Goal: Task Accomplishment & Management: Complete application form

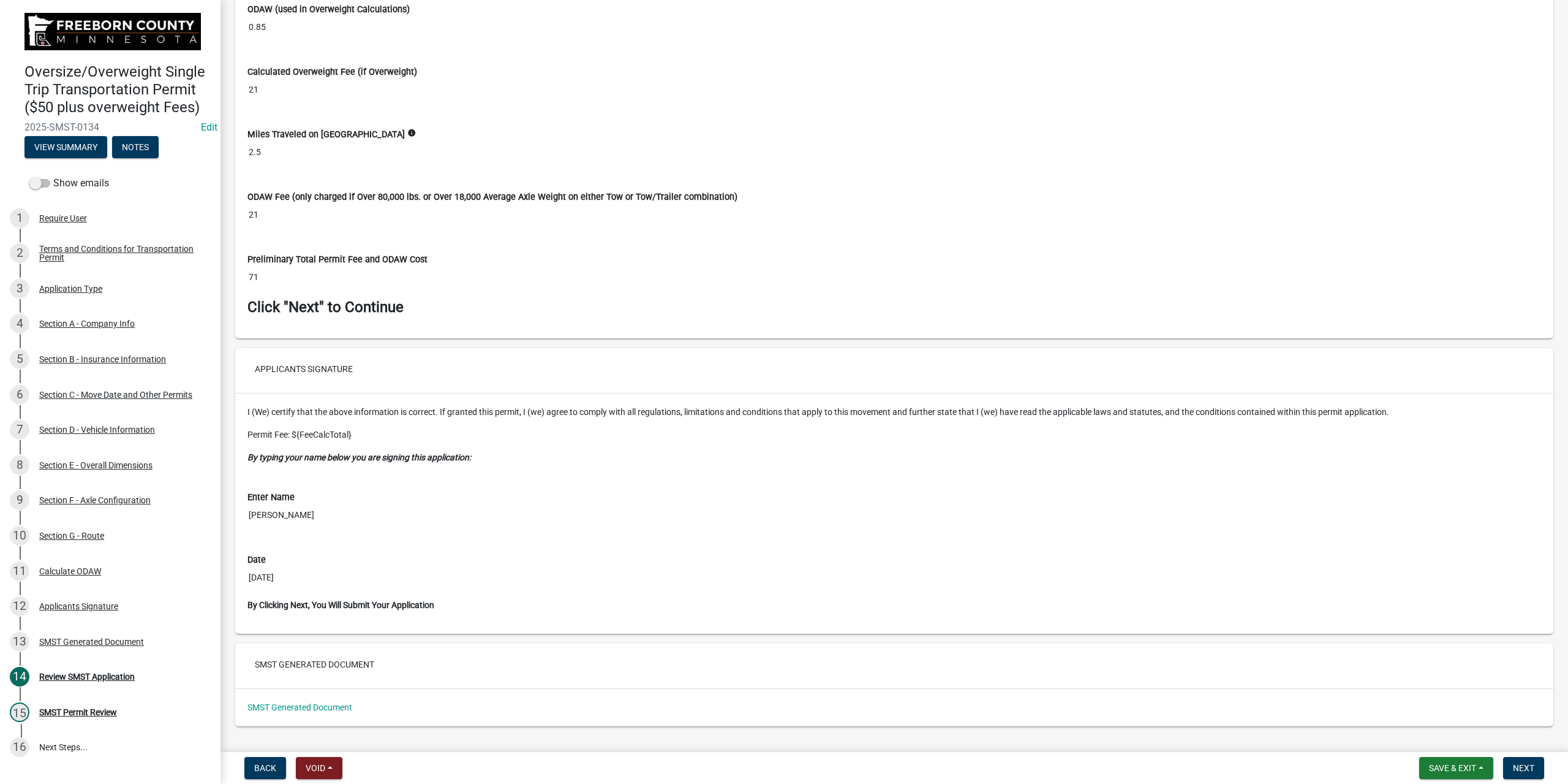
scroll to position [5515, 0]
click at [1515, 763] on span "Next" at bounding box center [1523, 768] width 22 height 10
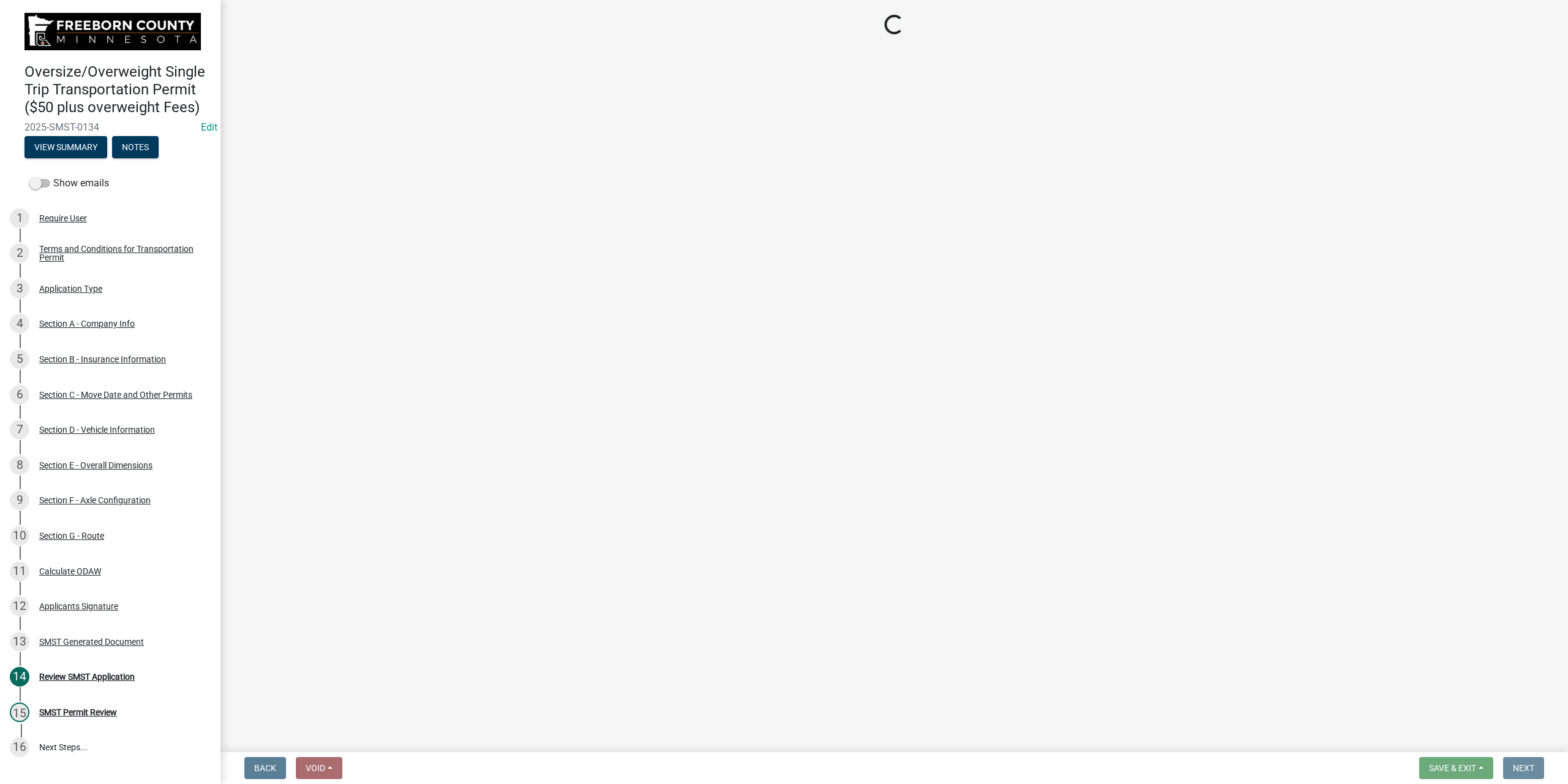
scroll to position [0, 0]
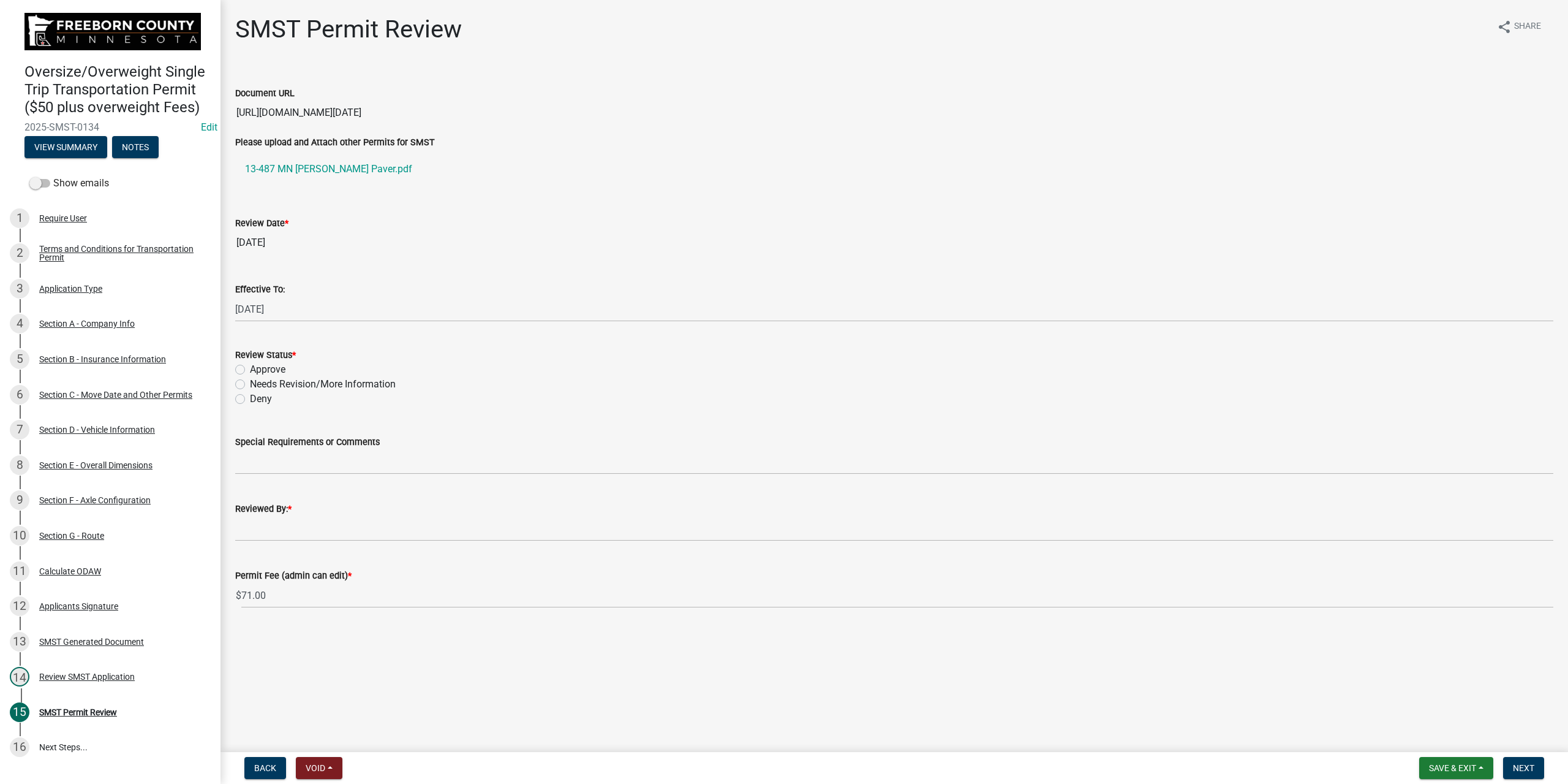
click at [250, 372] on label "Approve" at bounding box center [268, 370] width 35 height 15
click at [250, 370] on input "Approve" at bounding box center [254, 366] width 8 height 8
radio input "true"
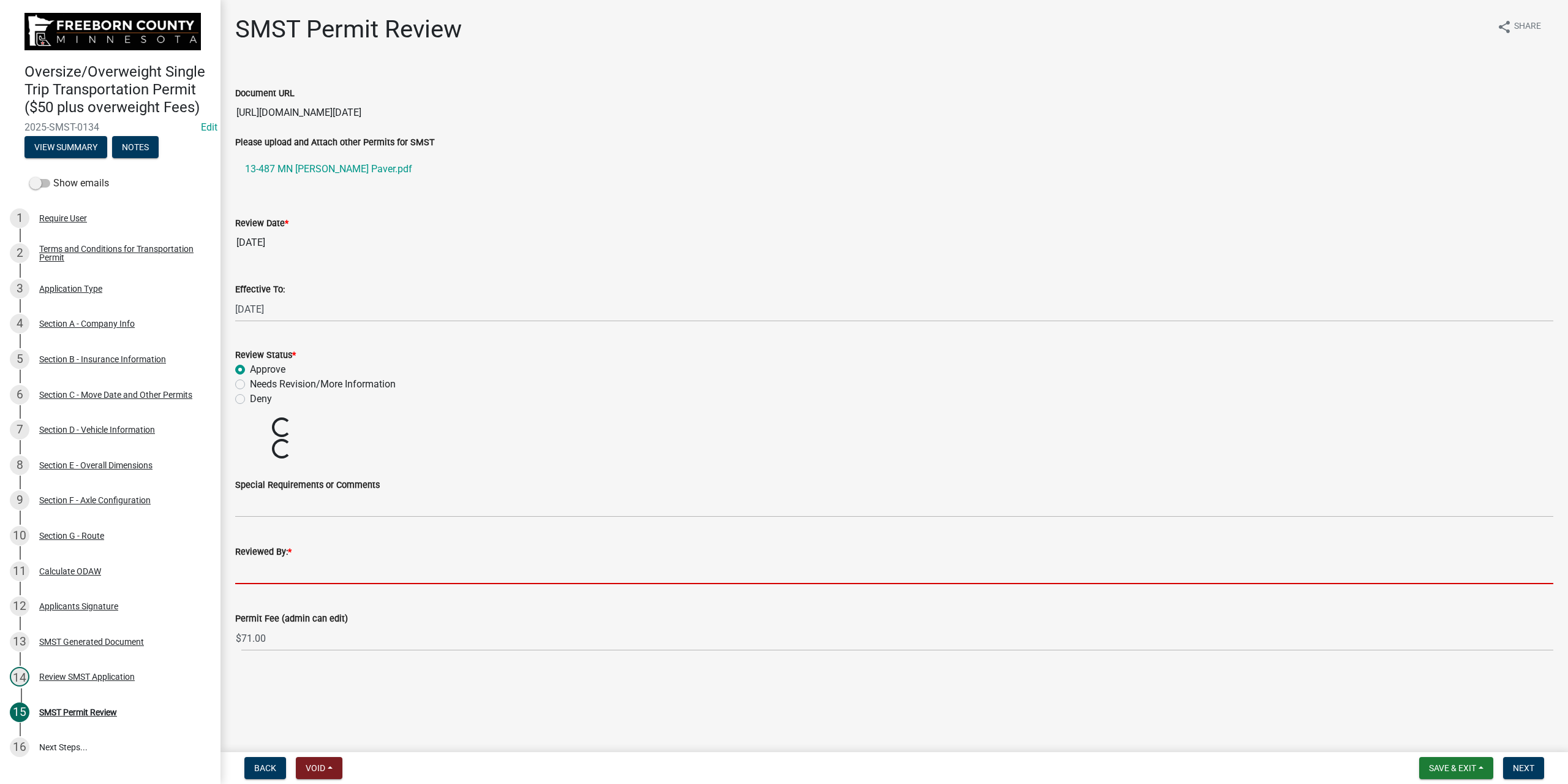
click at [306, 569] on input "Reviewed By: *" at bounding box center [894, 572] width 1318 height 25
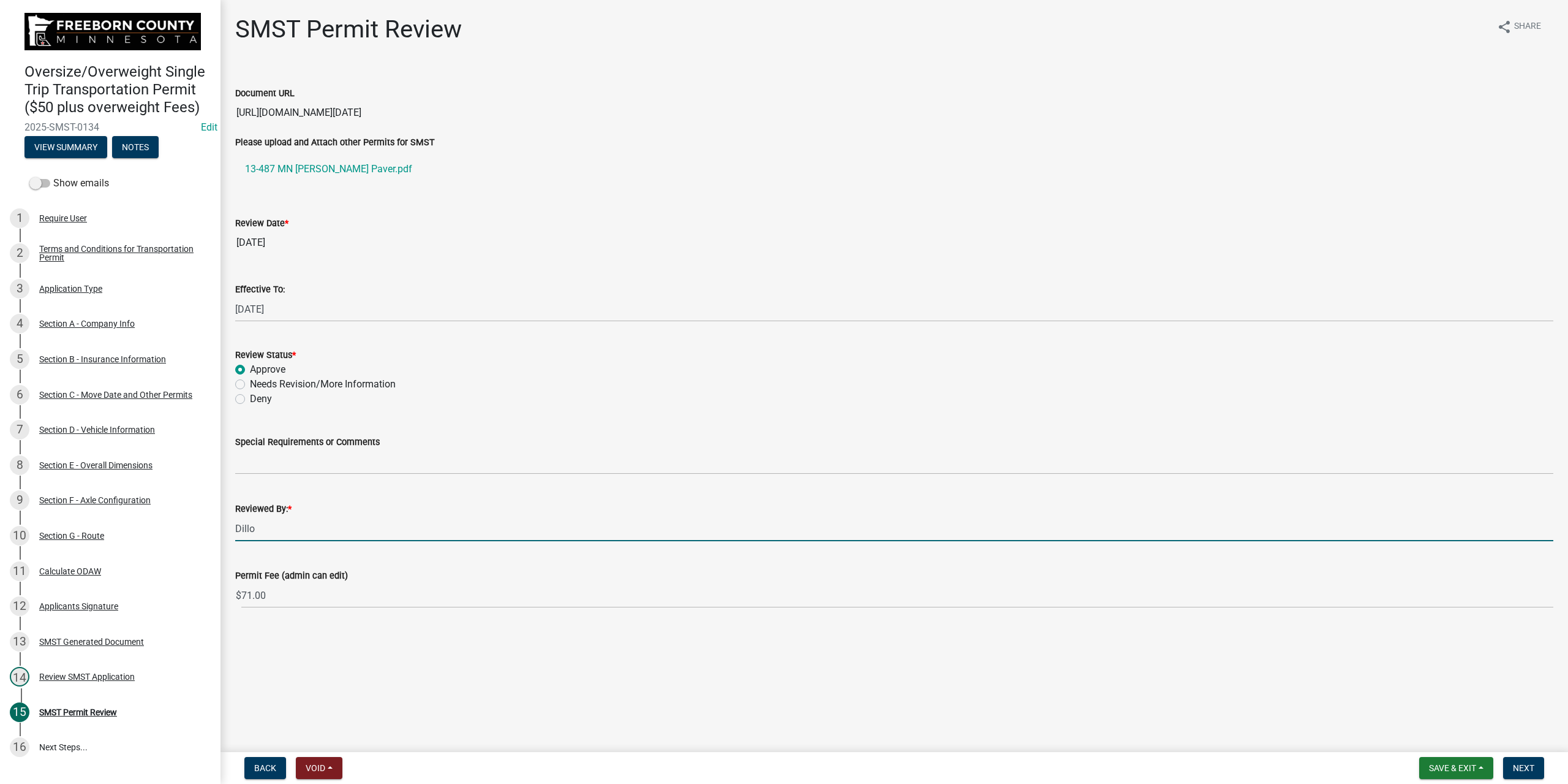
type input "[PERSON_NAME]"
click at [1524, 771] on span "Next" at bounding box center [1523, 768] width 22 height 10
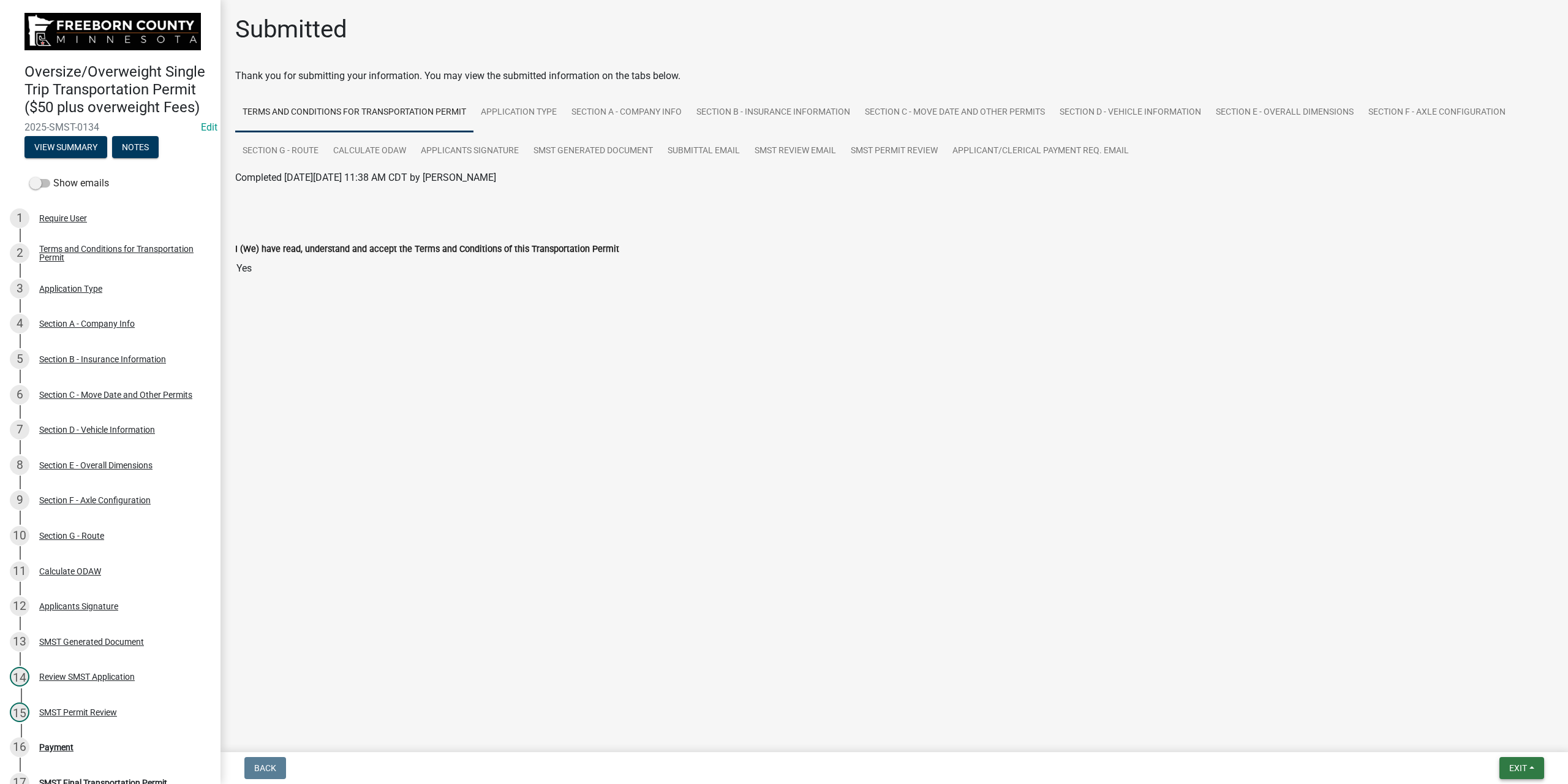
click at [1519, 767] on span "Exit" at bounding box center [1518, 768] width 18 height 10
click at [1489, 732] on button "Save & Exit" at bounding box center [1496, 736] width 98 height 29
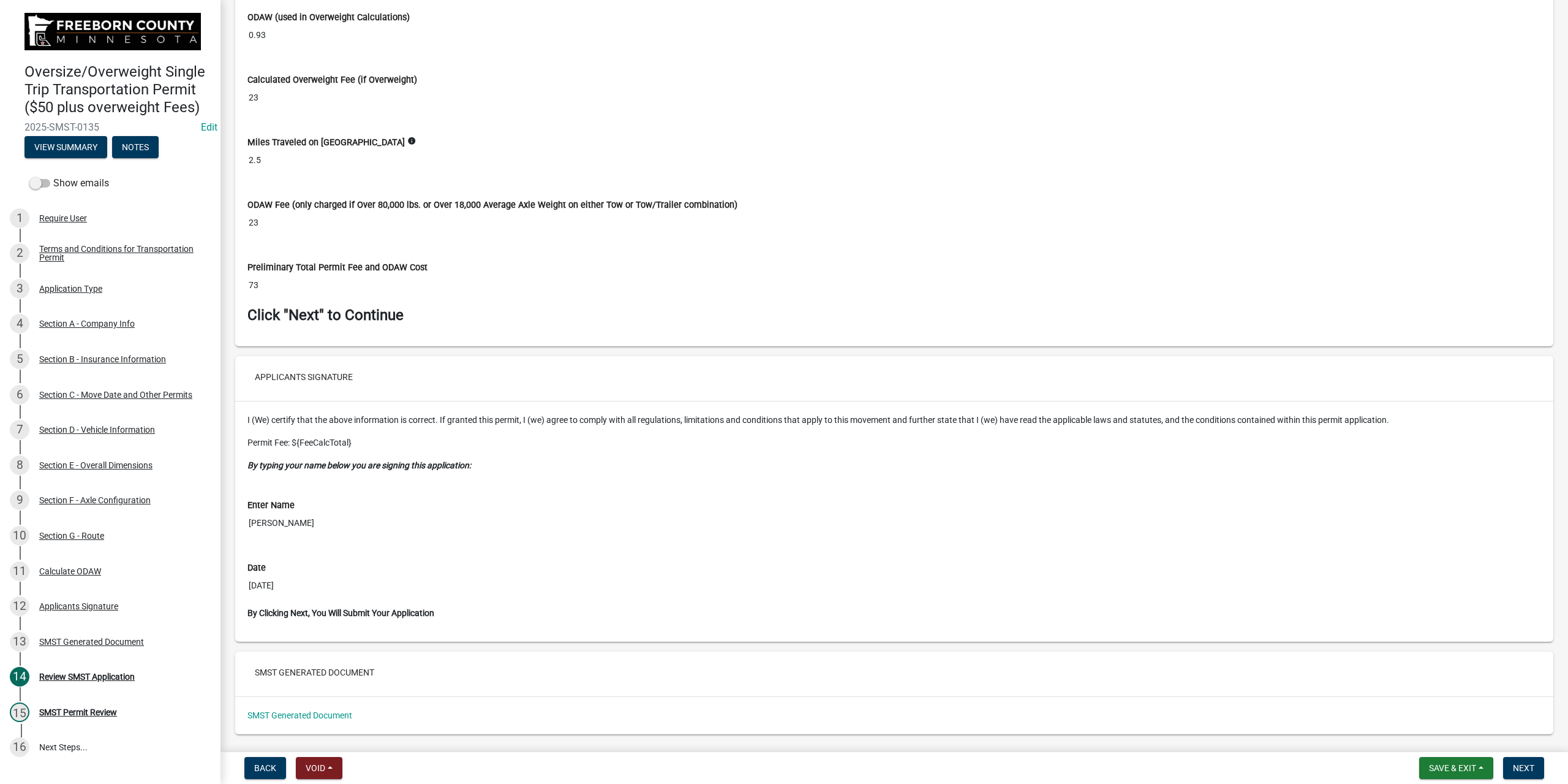
scroll to position [5515, 0]
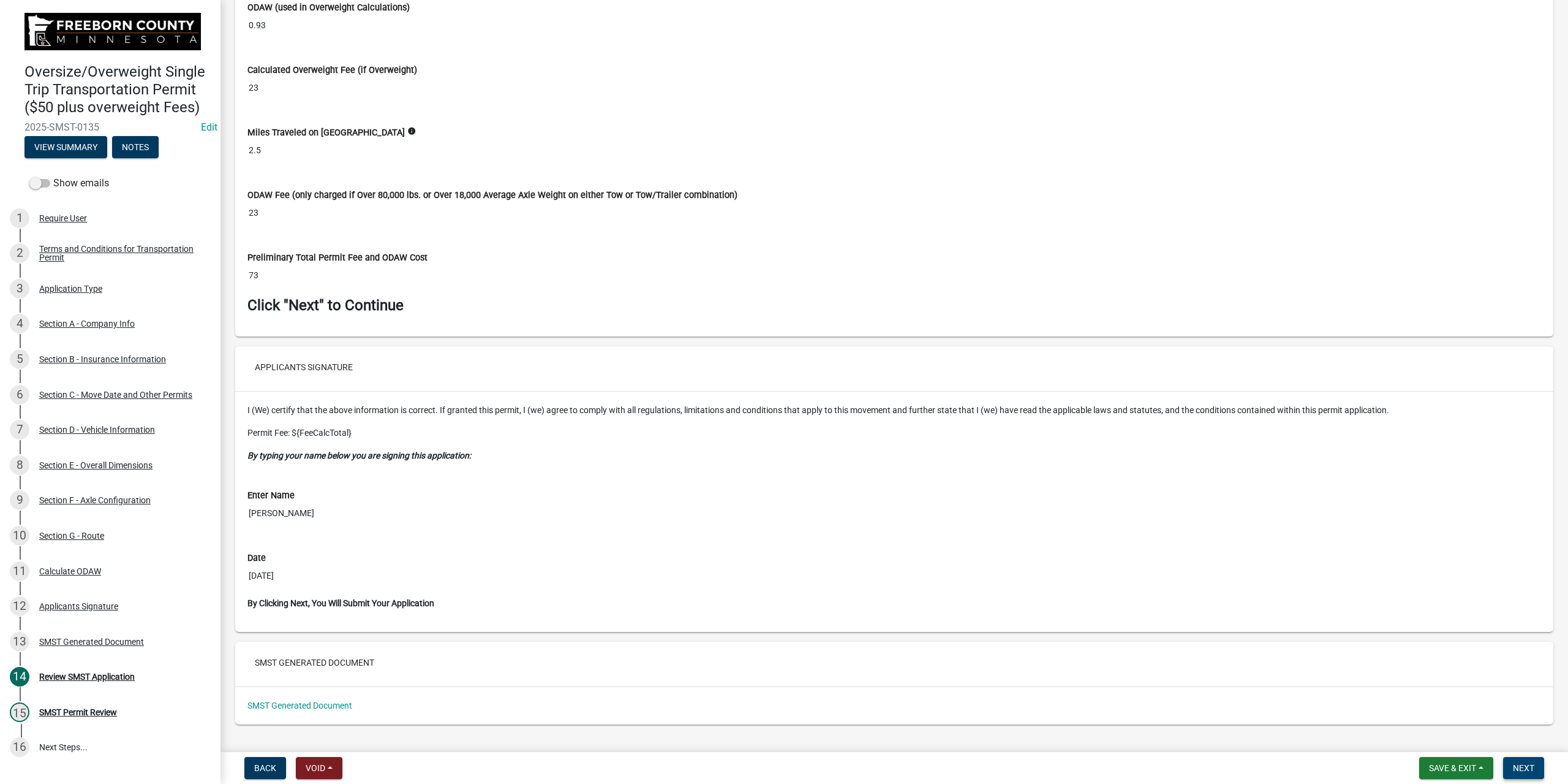
click at [1516, 763] on span "Next" at bounding box center [1523, 768] width 22 height 10
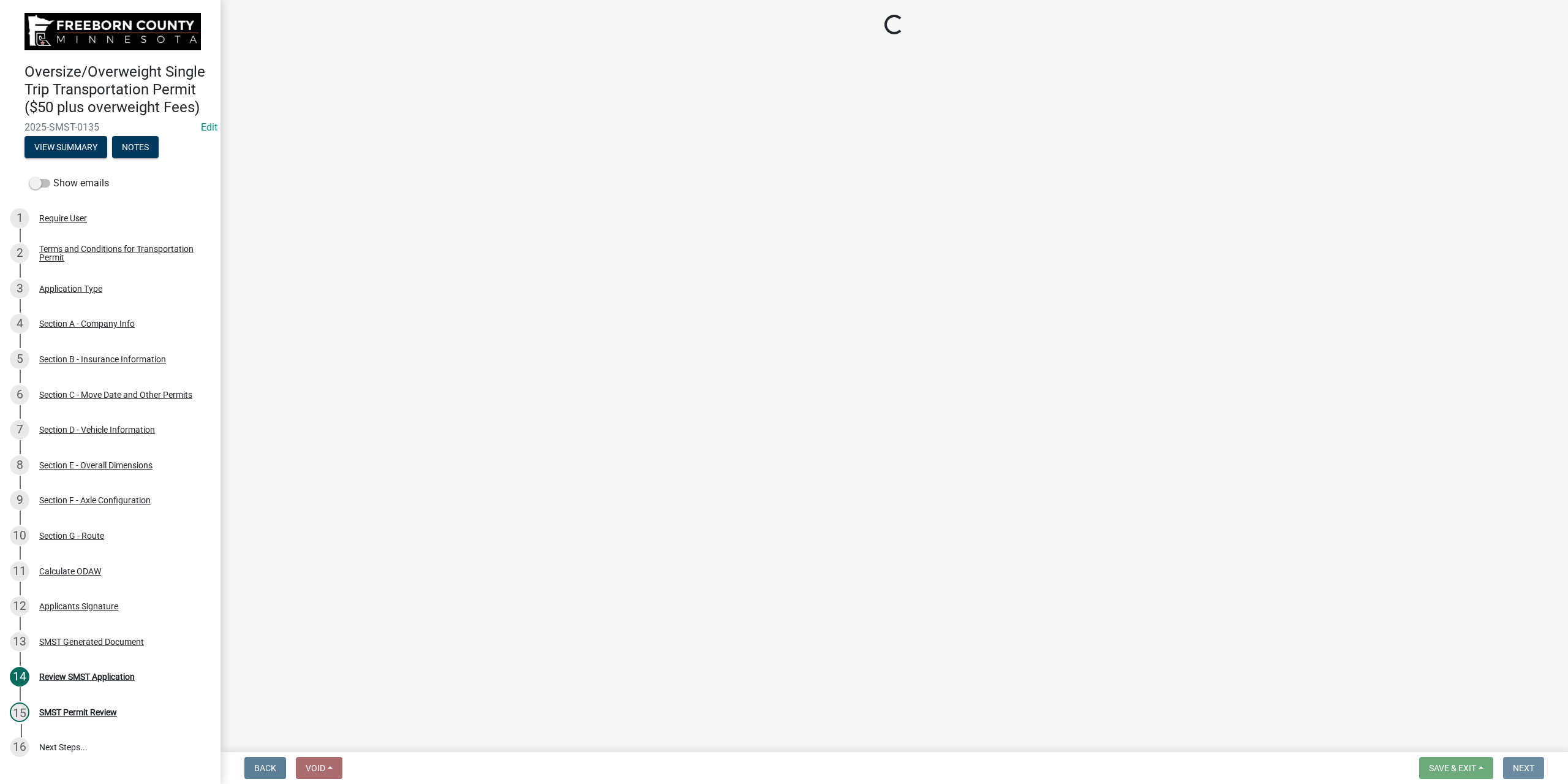
scroll to position [0, 0]
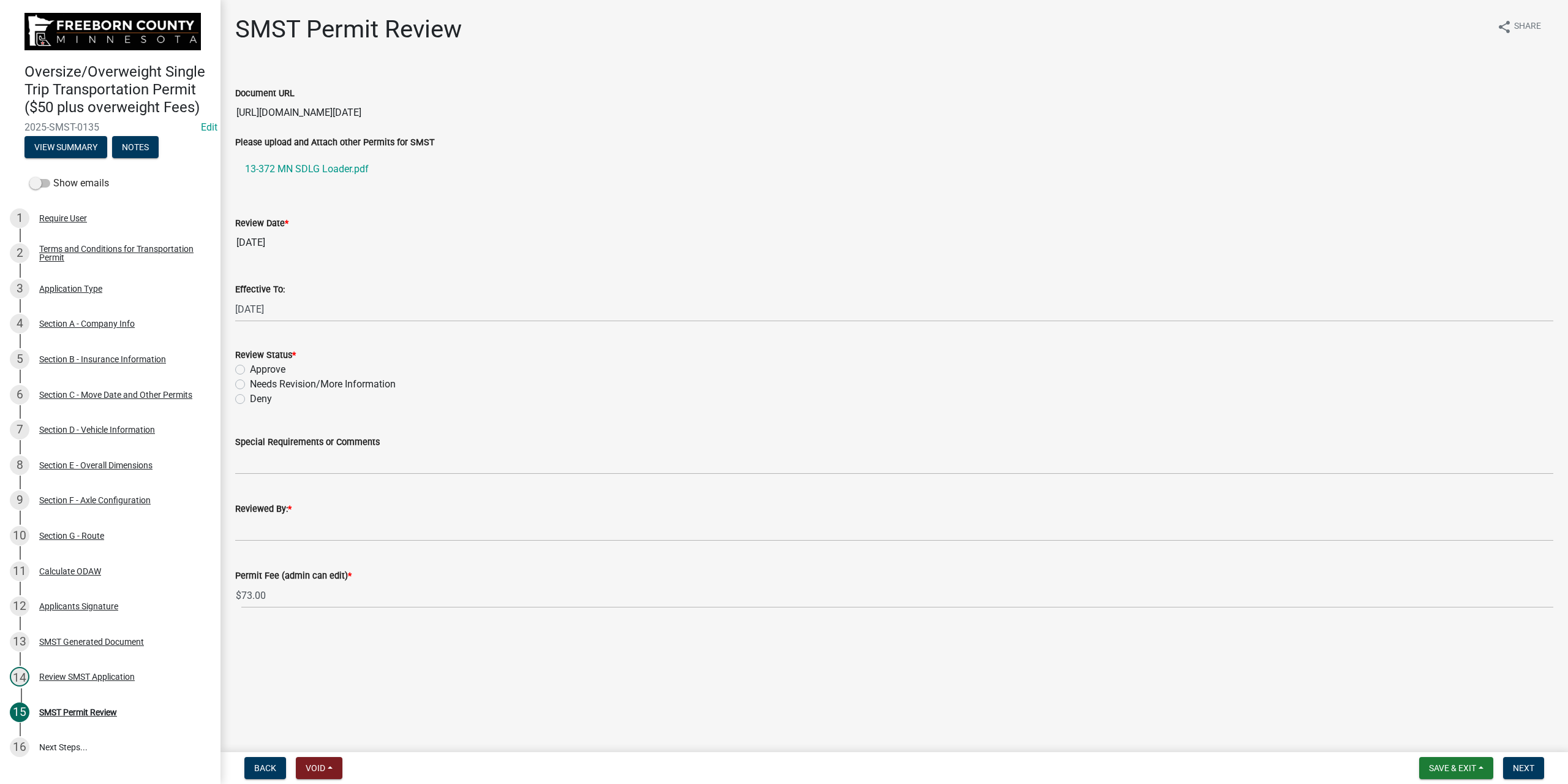
click at [250, 364] on label "Approve" at bounding box center [268, 370] width 35 height 15
click at [250, 364] on input "Approve" at bounding box center [254, 366] width 8 height 8
radio input "true"
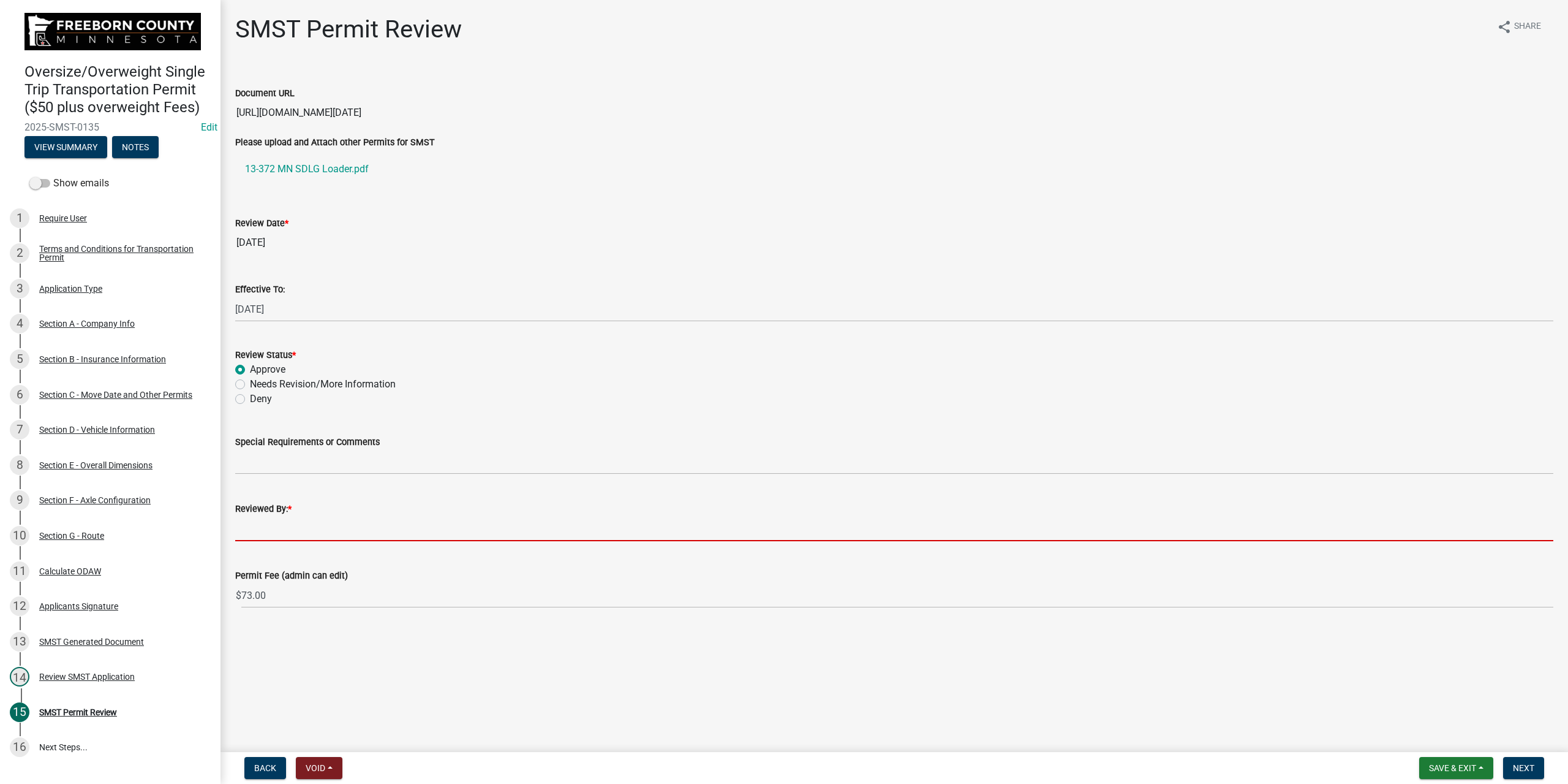
click at [325, 525] on input "Reviewed By: *" at bounding box center [894, 529] width 1318 height 25
type input "[PERSON_NAME]"
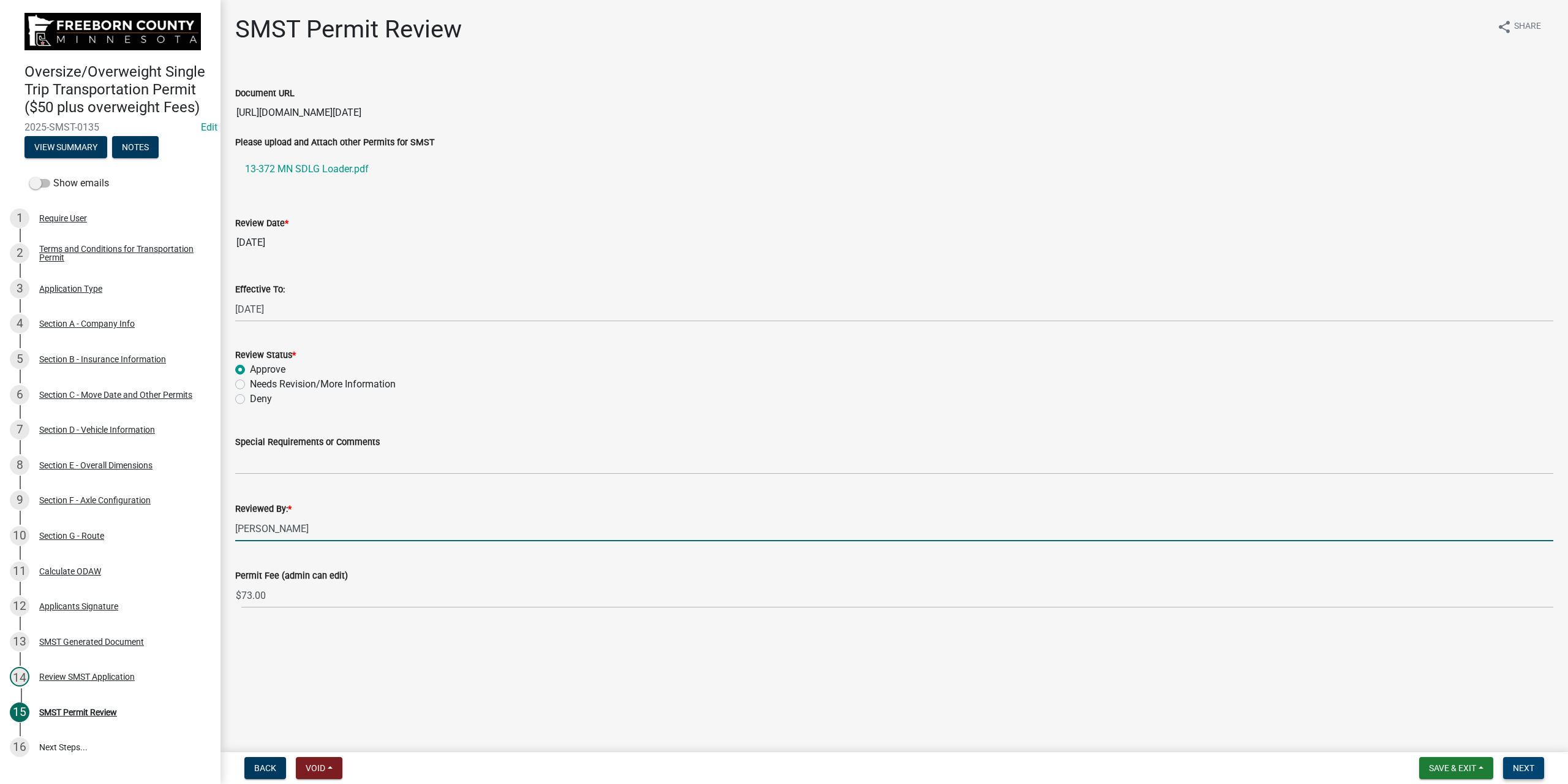
click at [1524, 768] on span "Next" at bounding box center [1523, 768] width 22 height 10
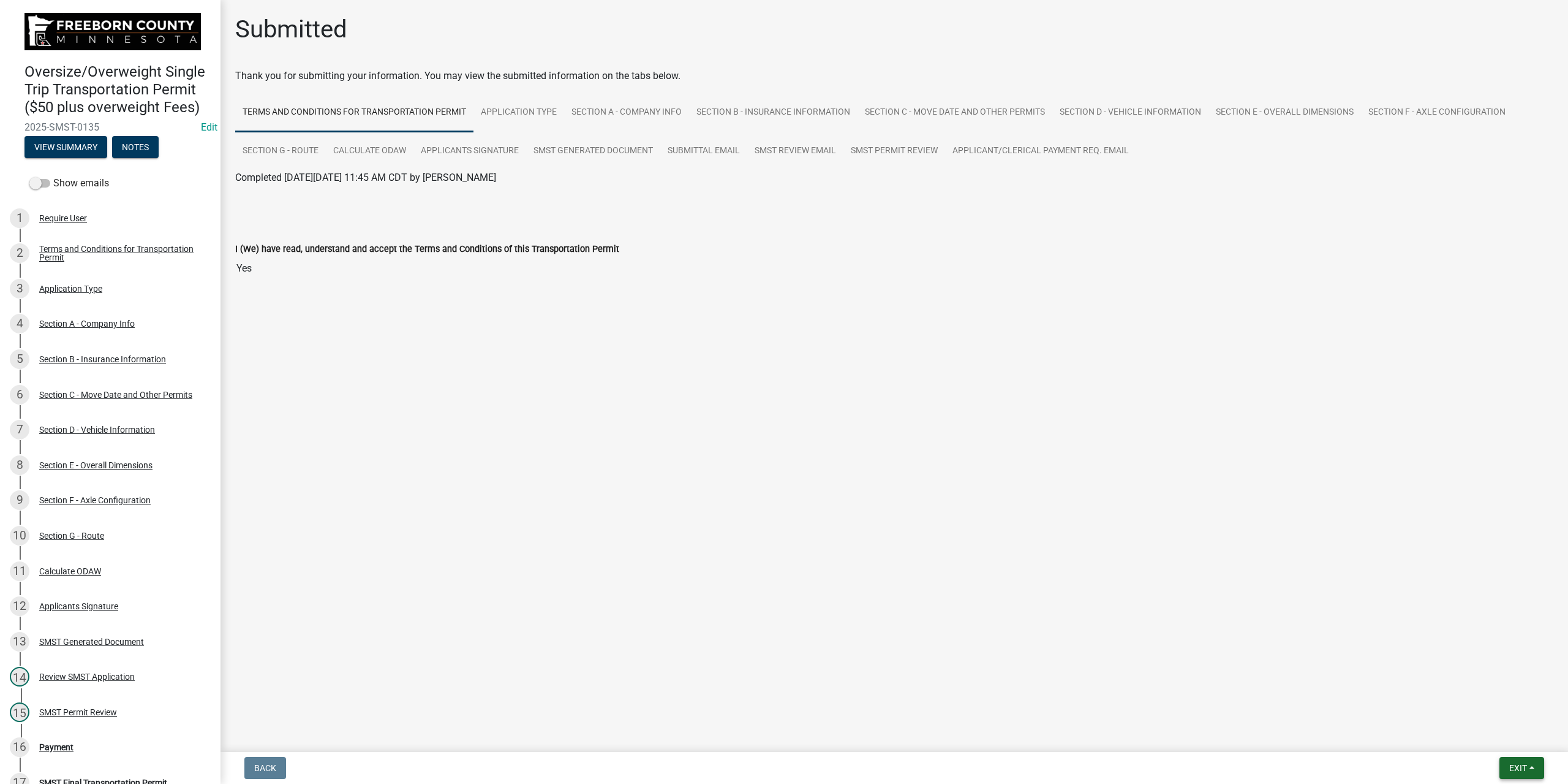
click at [1522, 766] on span "Exit" at bounding box center [1518, 768] width 18 height 10
click at [1472, 731] on button "Save & Exit" at bounding box center [1496, 736] width 98 height 29
